Goal: Information Seeking & Learning: Learn about a topic

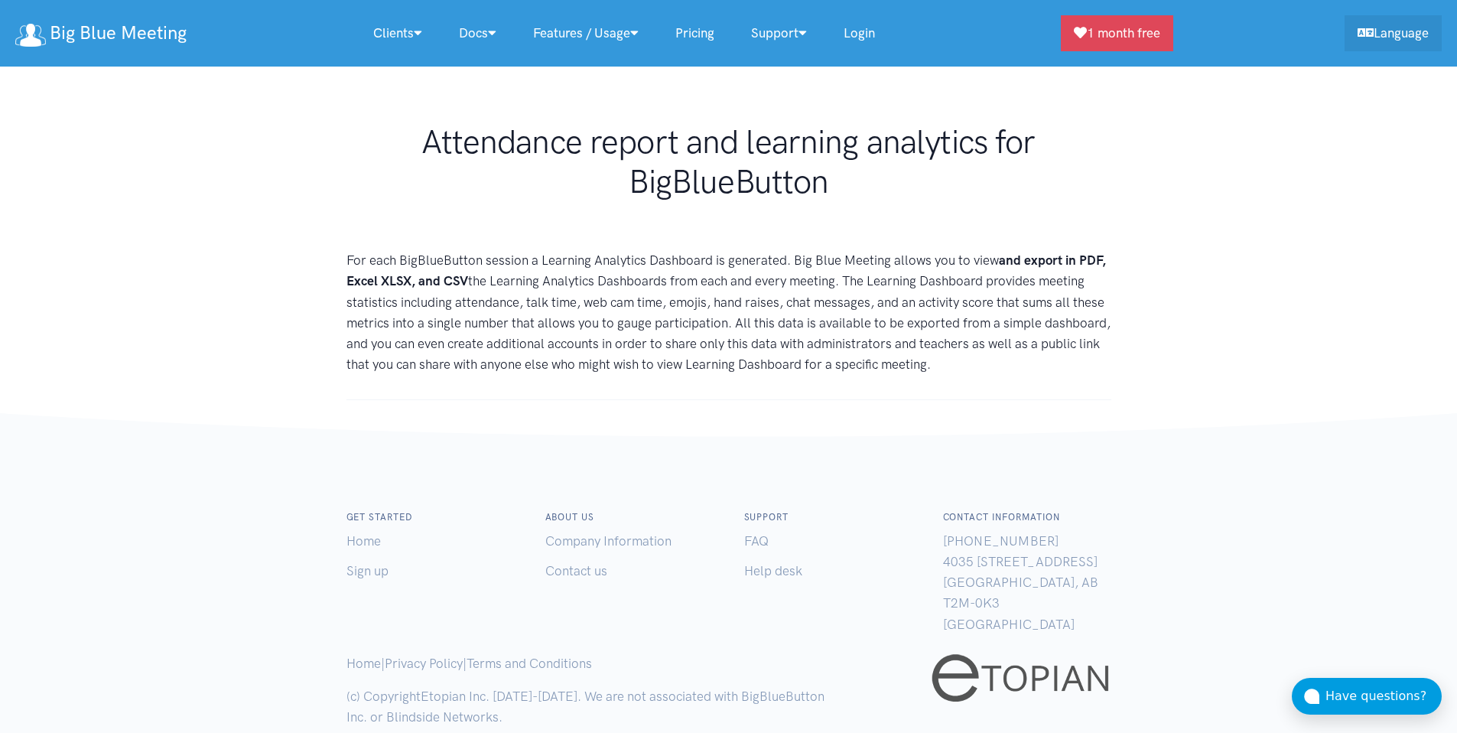
click at [470, 257] on p "For each BigBlueButton session a Learning Analytics Dashboard is generated. Big…" at bounding box center [728, 312] width 765 height 125
click at [499, 265] on p "For each BigBlueButton session a Learning Analytics Dashboard is generated. Big…" at bounding box center [728, 312] width 765 height 125
click at [496, 266] on p "For each BigBlueButton session a Learning Analytics Dashboard is generated. Big…" at bounding box center [728, 312] width 765 height 125
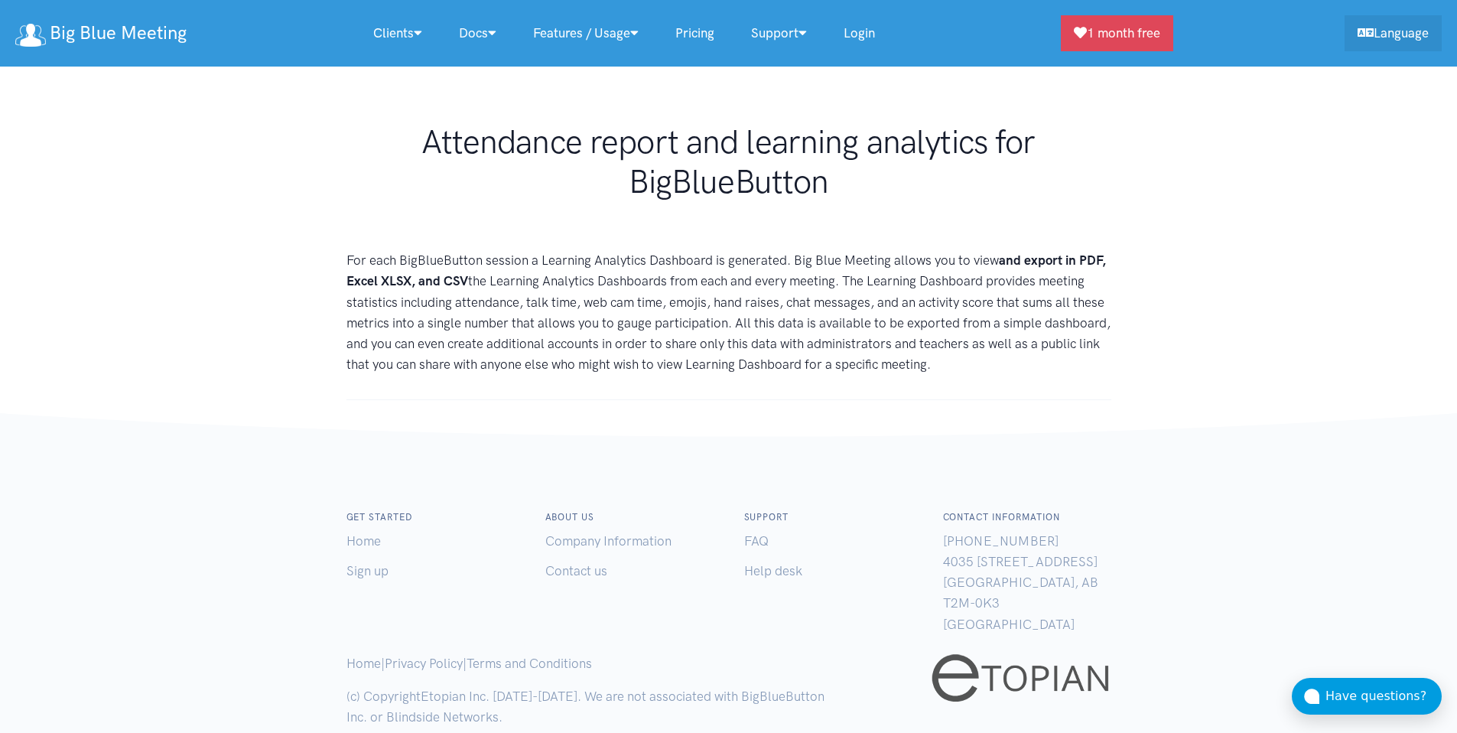
click at [496, 266] on p "For each BigBlueButton session a Learning Analytics Dashboard is generated. Big…" at bounding box center [728, 312] width 765 height 125
copy p "session"
click at [539, 250] on p "For each BigBlueButton session a Learning Analytics Dashboard is generated. Big…" at bounding box center [728, 312] width 765 height 125
click at [443, 277] on strong "and export in PDF, Excel XLSX, and CSV" at bounding box center [725, 270] width 759 height 36
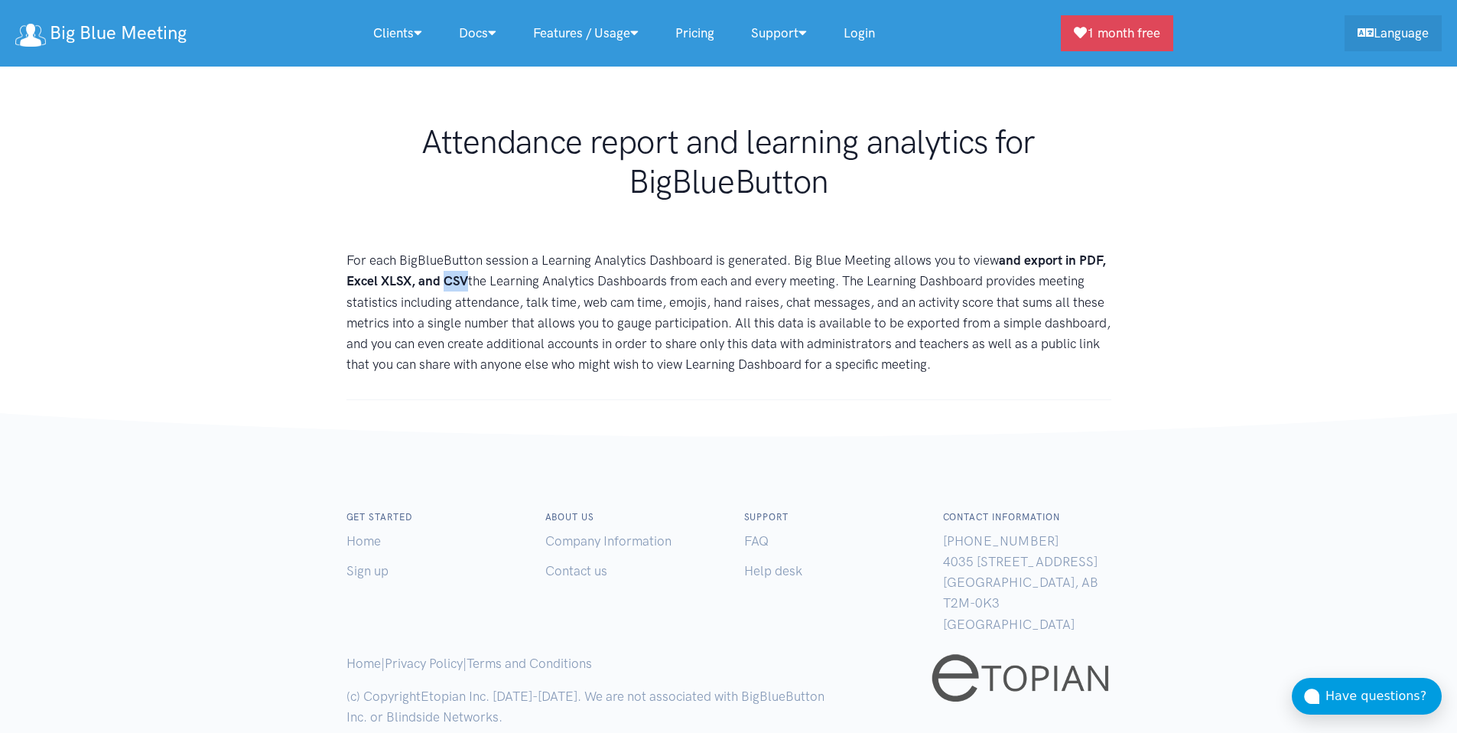
copy strong "CSV"
click at [487, 353] on p "For each BigBlueButton session a Learning Analytics Dashboard is generated. Big…" at bounding box center [728, 312] width 765 height 125
click at [506, 297] on p "For each BigBlueButton session a Learning Analytics Dashboard is generated. Big…" at bounding box center [728, 312] width 765 height 125
copy p "attendance"
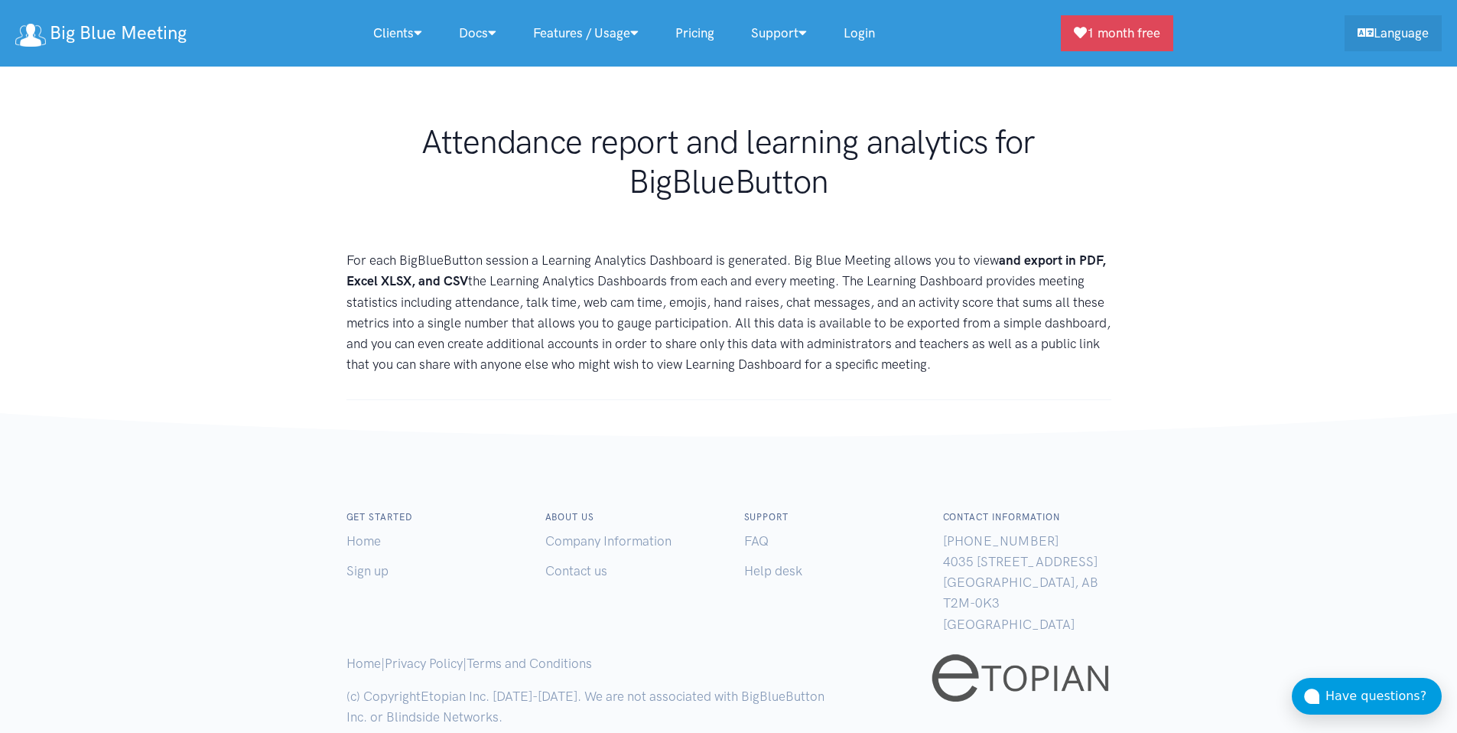
click at [544, 299] on p "For each BigBlueButton session a Learning Analytics Dashboard is generated. Big…" at bounding box center [728, 312] width 765 height 125
copy p "talk"
click at [596, 298] on p "For each BigBlueButton session a Learning Analytics Dashboard is generated. Big…" at bounding box center [728, 312] width 765 height 125
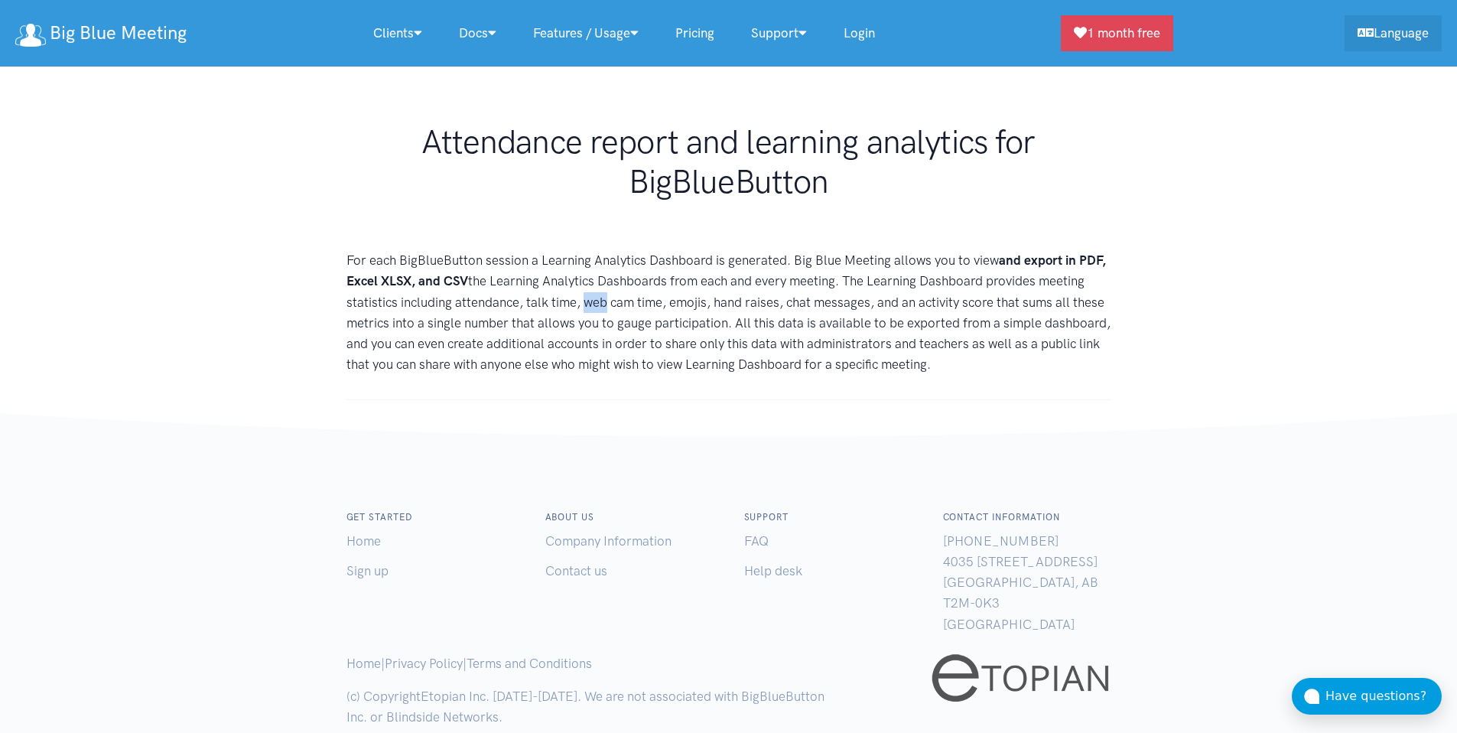
copy p "web"
click at [681, 279] on p "For each BigBlueButton session a Learning Analytics Dashboard is generated. Big…" at bounding box center [728, 312] width 765 height 125
